Goal: Transaction & Acquisition: Purchase product/service

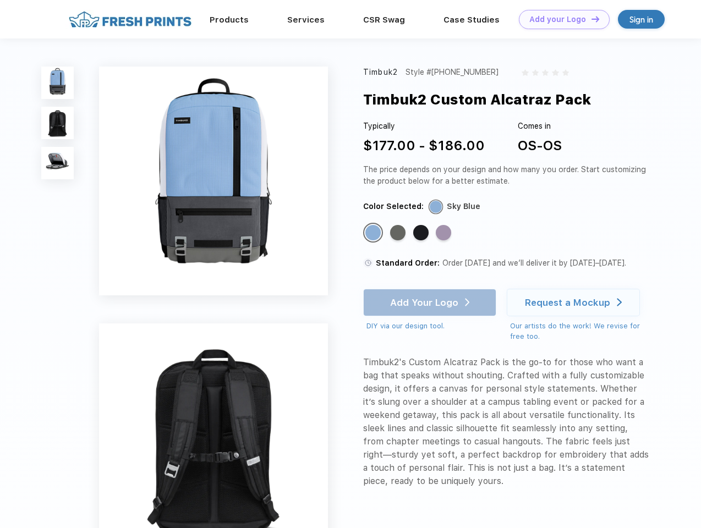
click at [560, 19] on link "Add your Logo Design Tool" at bounding box center [564, 19] width 91 height 19
click at [0, 0] on div "Design Tool" at bounding box center [0, 0] width 0 height 0
click at [590, 19] on link "Add your Logo Design Tool" at bounding box center [564, 19] width 91 height 19
click at [58, 83] on img at bounding box center [57, 83] width 32 height 32
click at [58, 123] on img at bounding box center [57, 123] width 32 height 32
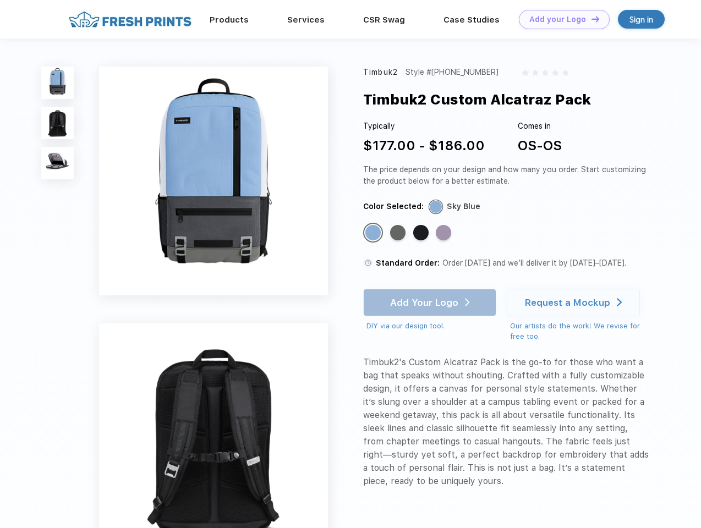
click at [58, 163] on img at bounding box center [57, 163] width 32 height 32
click at [374, 233] on div "Standard Color" at bounding box center [372, 232] width 15 height 15
click at [399, 233] on div "Standard Color" at bounding box center [397, 232] width 15 height 15
click at [422, 233] on div "Standard Color" at bounding box center [420, 232] width 15 height 15
click at [445, 233] on div "Standard Color" at bounding box center [443, 232] width 15 height 15
